Goal: Task Accomplishment & Management: Manage account settings

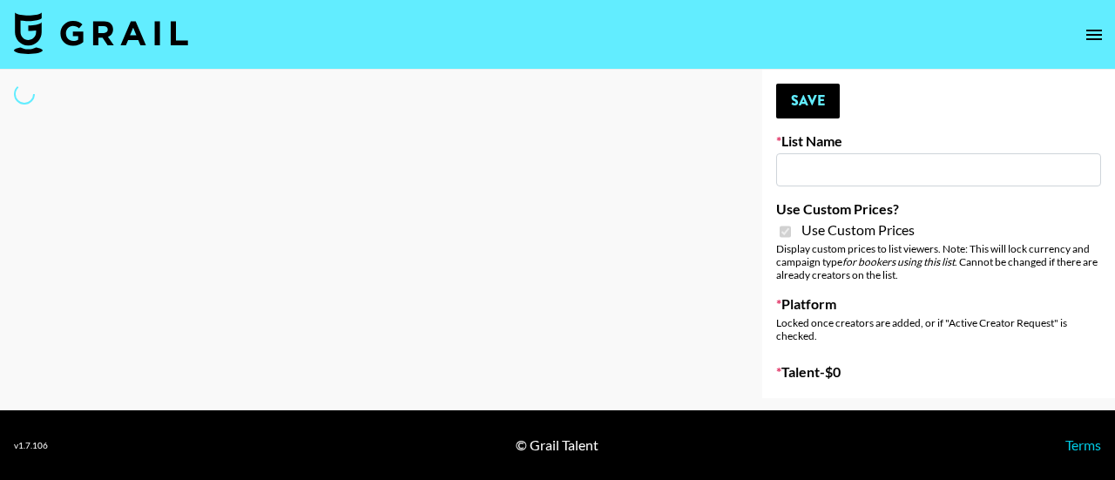
type input "[PERSON_NAME] AI"
checkbox input "true"
select select "Brand"
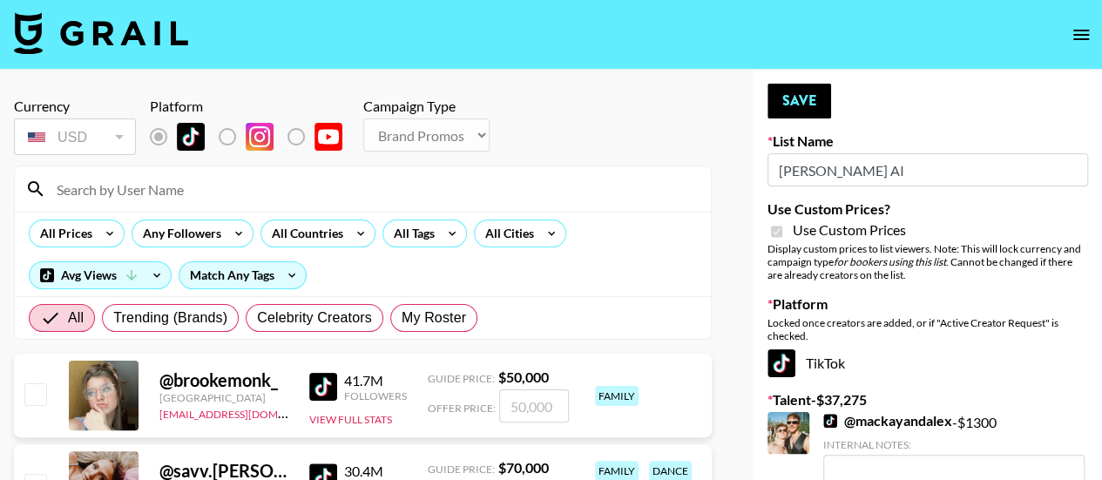
click at [303, 187] on input at bounding box center [373, 189] width 654 height 28
type input "_lav"
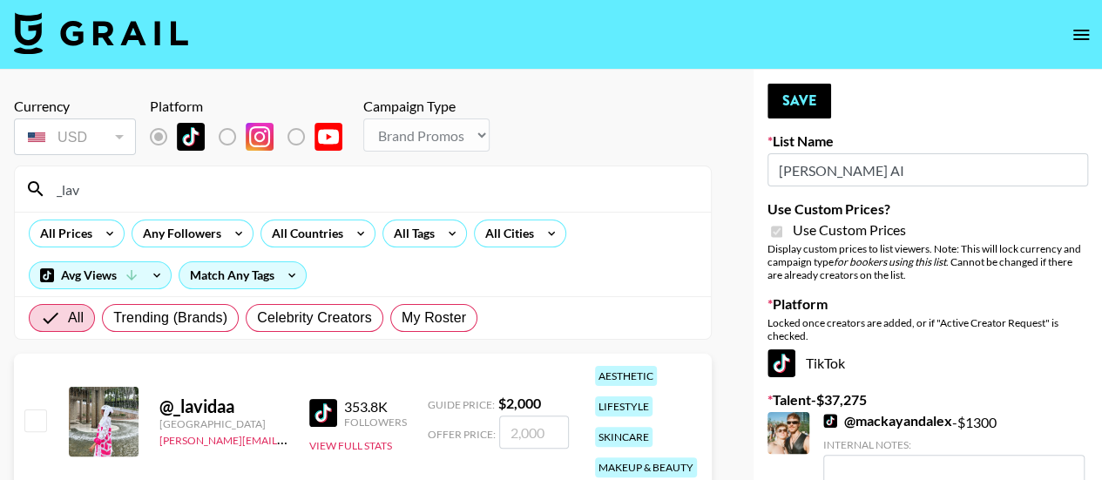
click at [40, 419] on input "checkbox" at bounding box center [34, 419] width 21 height 21
checkbox input "true"
type input "2000"
click at [817, 101] on button "Save" at bounding box center [799, 101] width 64 height 35
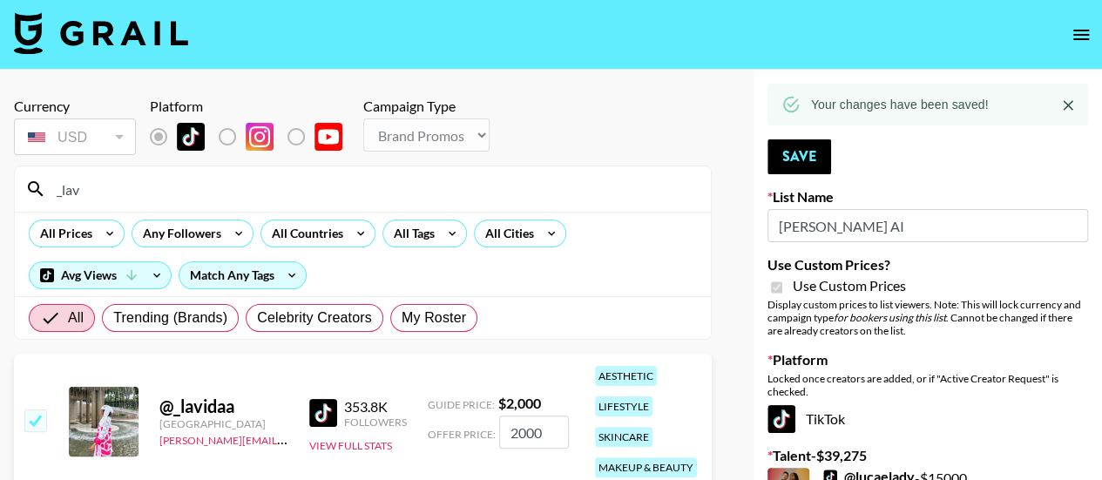
click at [412, 193] on input "_lav" at bounding box center [373, 189] width 654 height 28
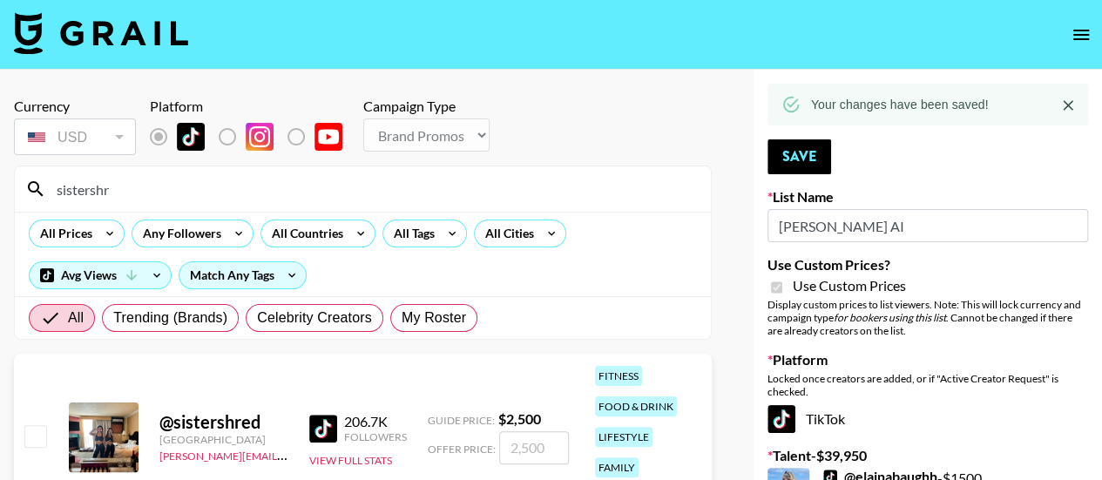
type input "sistershr"
click at [37, 435] on input "checkbox" at bounding box center [34, 435] width 21 height 21
checkbox input "true"
type input "2500"
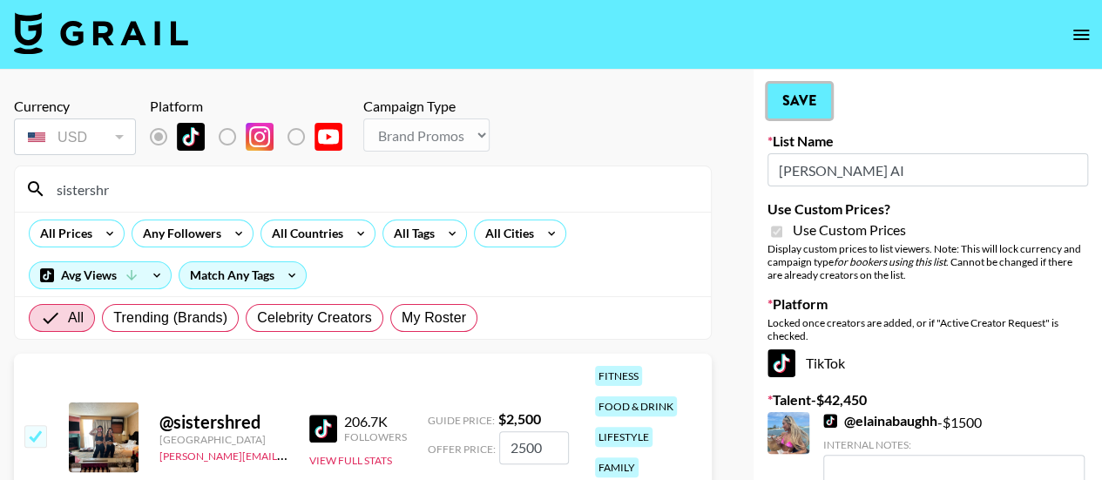
click at [811, 102] on button "Save" at bounding box center [799, 101] width 64 height 35
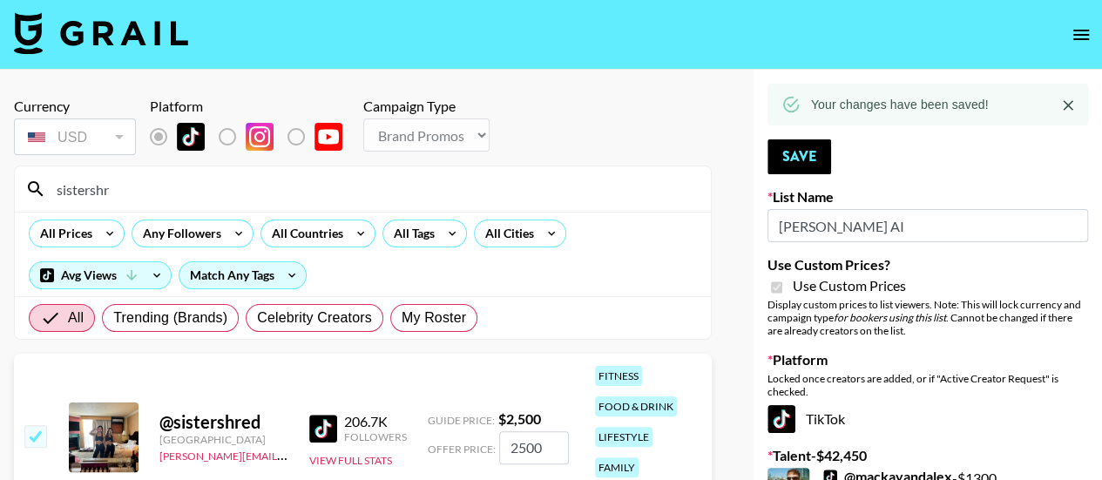
click at [375, 192] on input "sistershr" at bounding box center [373, 189] width 654 height 28
type input "s"
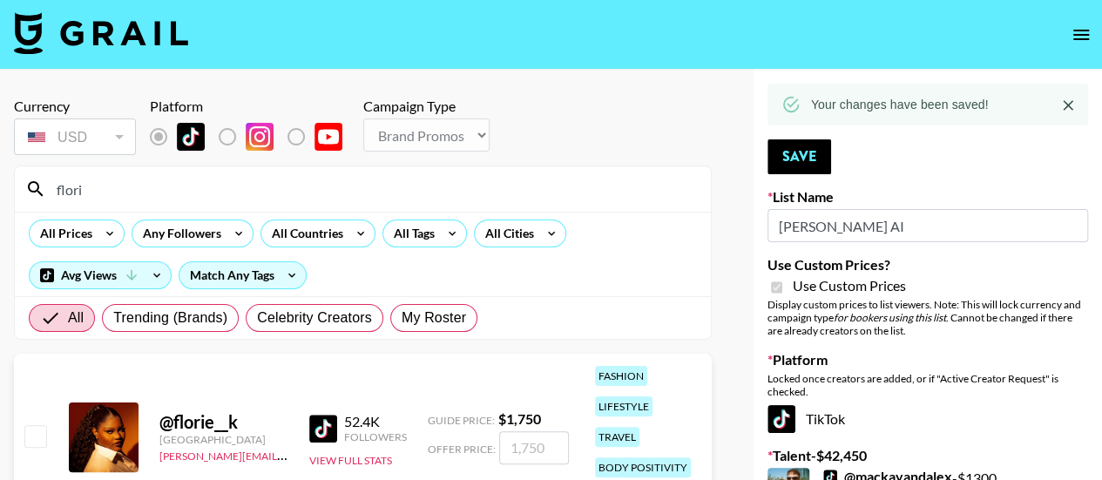
type input "flori"
click at [44, 436] on input "checkbox" at bounding box center [34, 435] width 21 height 21
checkbox input "true"
type input "1750"
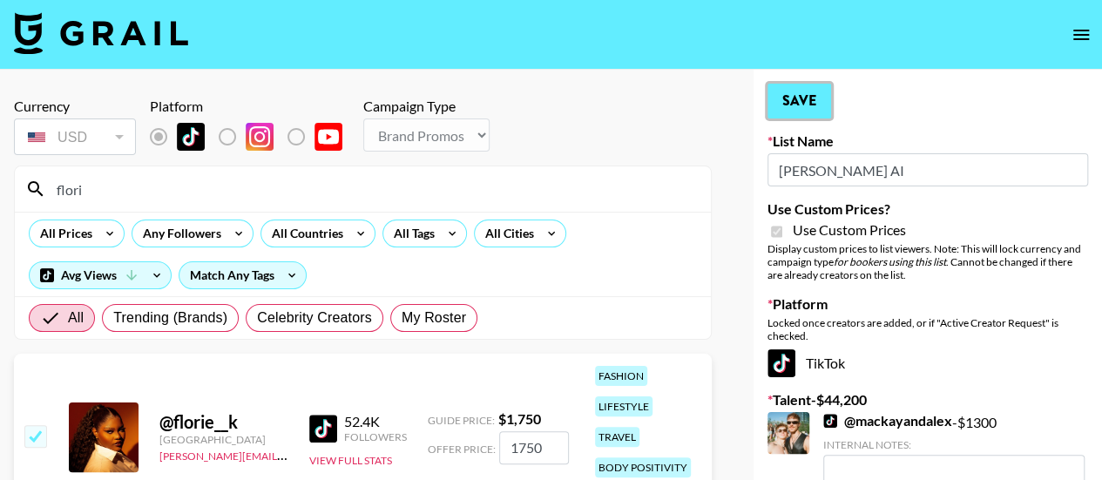
click at [802, 98] on button "Save" at bounding box center [799, 101] width 64 height 35
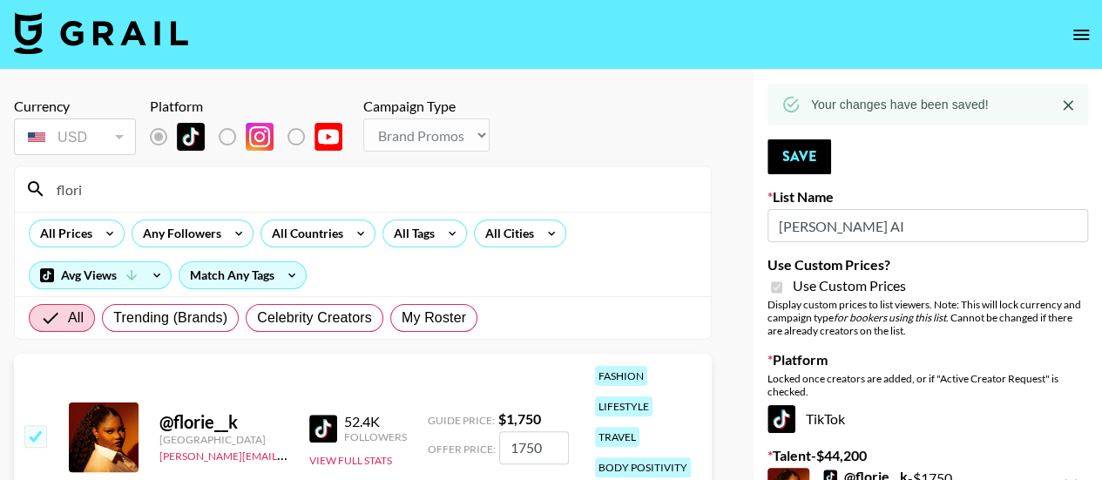
click at [348, 193] on input "flori" at bounding box center [373, 189] width 654 height 28
type input "f"
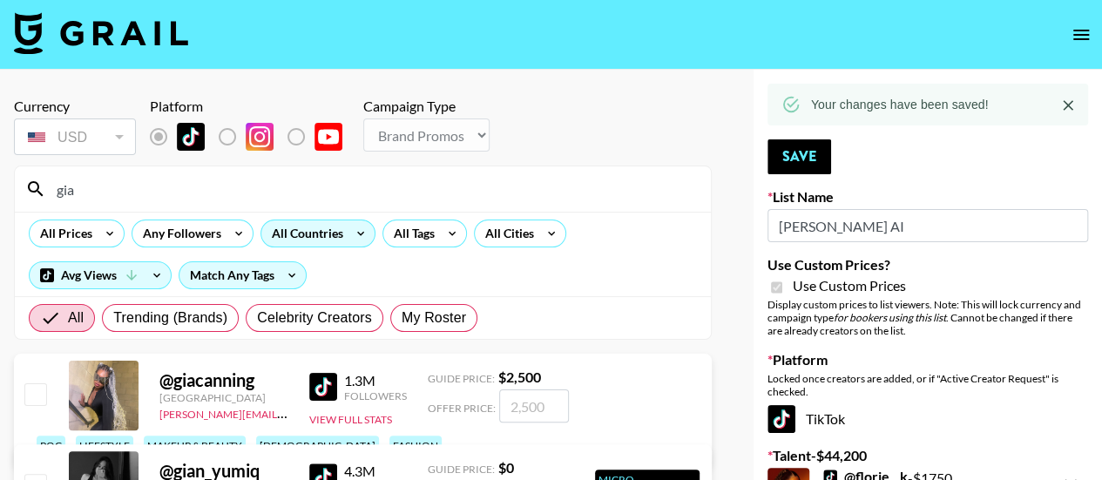
type input "giacanning"
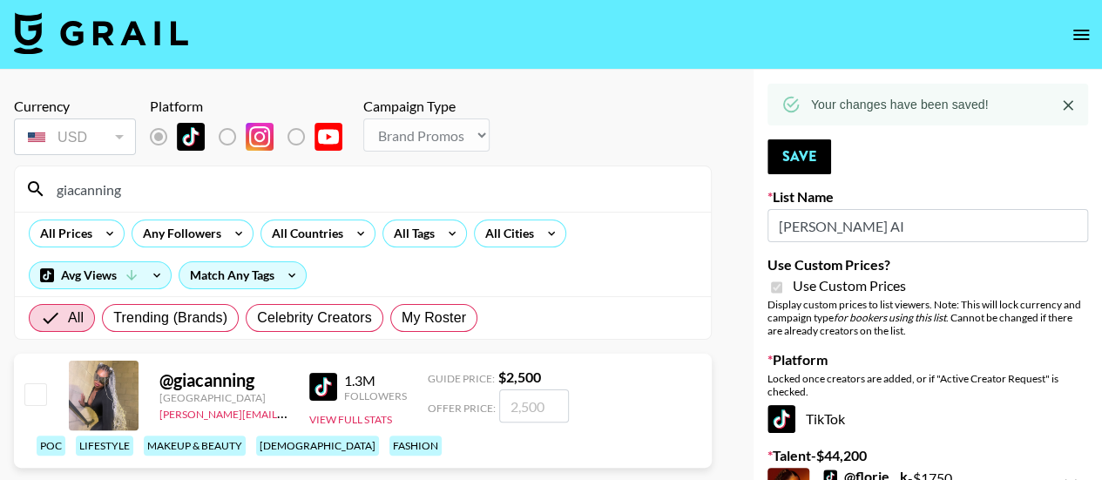
click at [35, 404] on input "checkbox" at bounding box center [34, 393] width 21 height 21
checkbox input "true"
type input "2500"
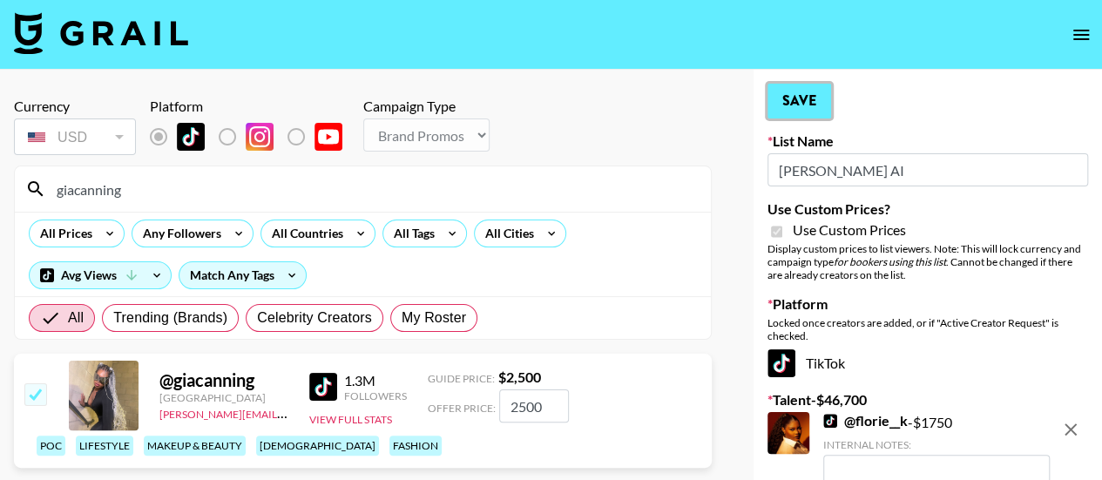
click at [798, 102] on button "Save" at bounding box center [799, 101] width 64 height 35
